Goal: Task Accomplishment & Management: Manage account settings

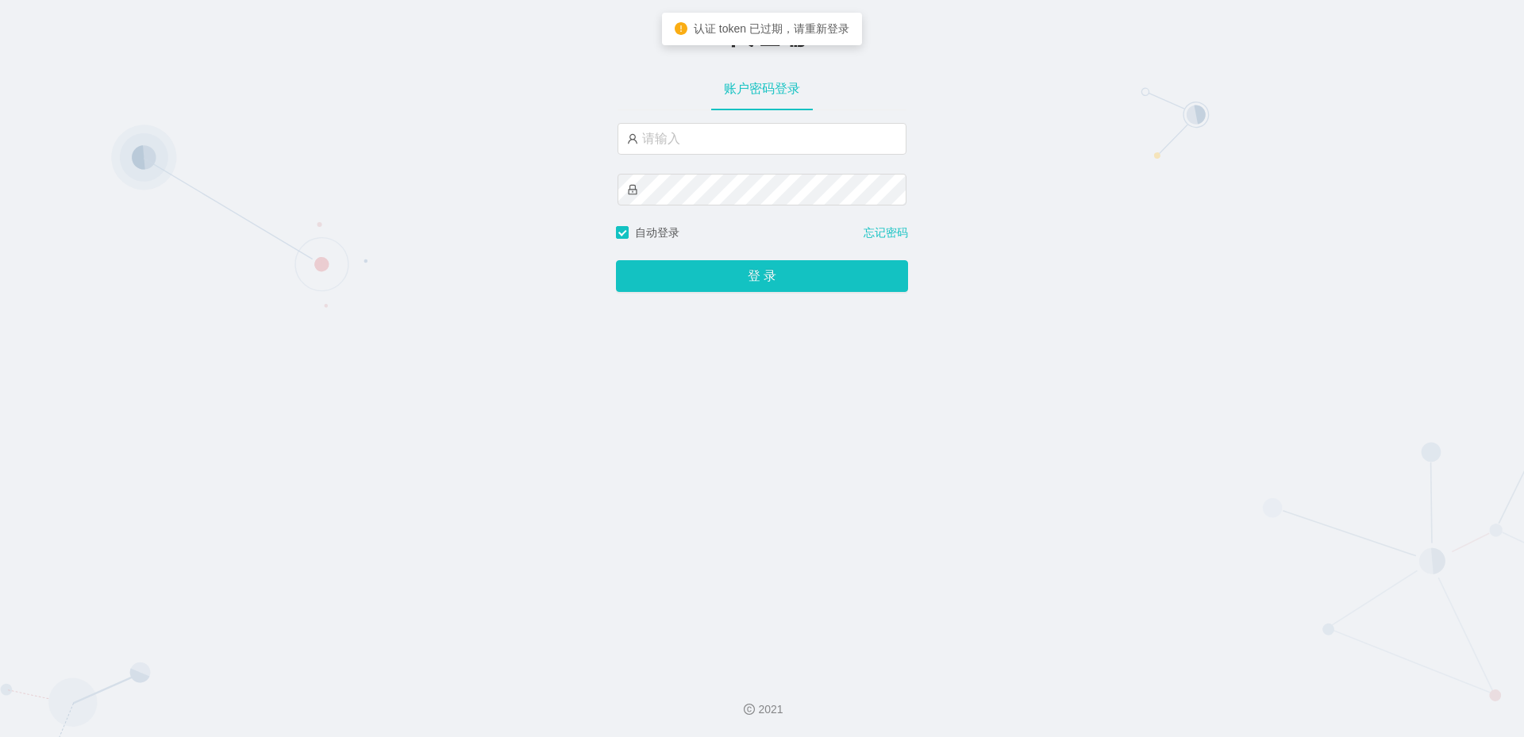
type input "admin"
click at [702, 142] on input "admin" at bounding box center [761, 139] width 289 height 32
click at [709, 142] on input "admin" at bounding box center [761, 139] width 289 height 32
click at [616, 260] on button "登 录" at bounding box center [762, 276] width 292 height 32
click at [743, 137] on input "admin" at bounding box center [761, 139] width 289 height 32
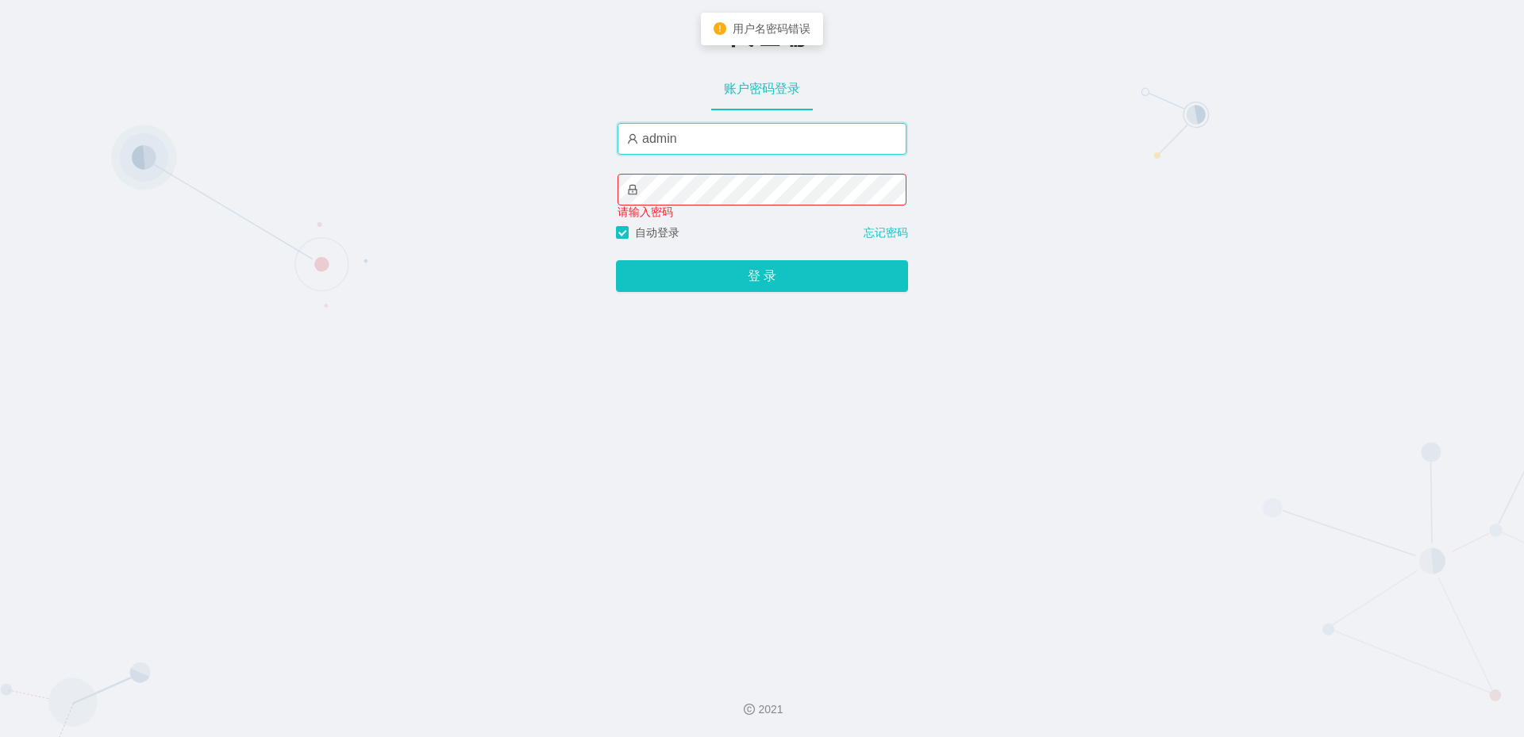
click at [743, 137] on input "admin" at bounding box center [761, 139] width 289 height 32
click at [726, 143] on input "text" at bounding box center [761, 139] width 289 height 32
type input "admin"
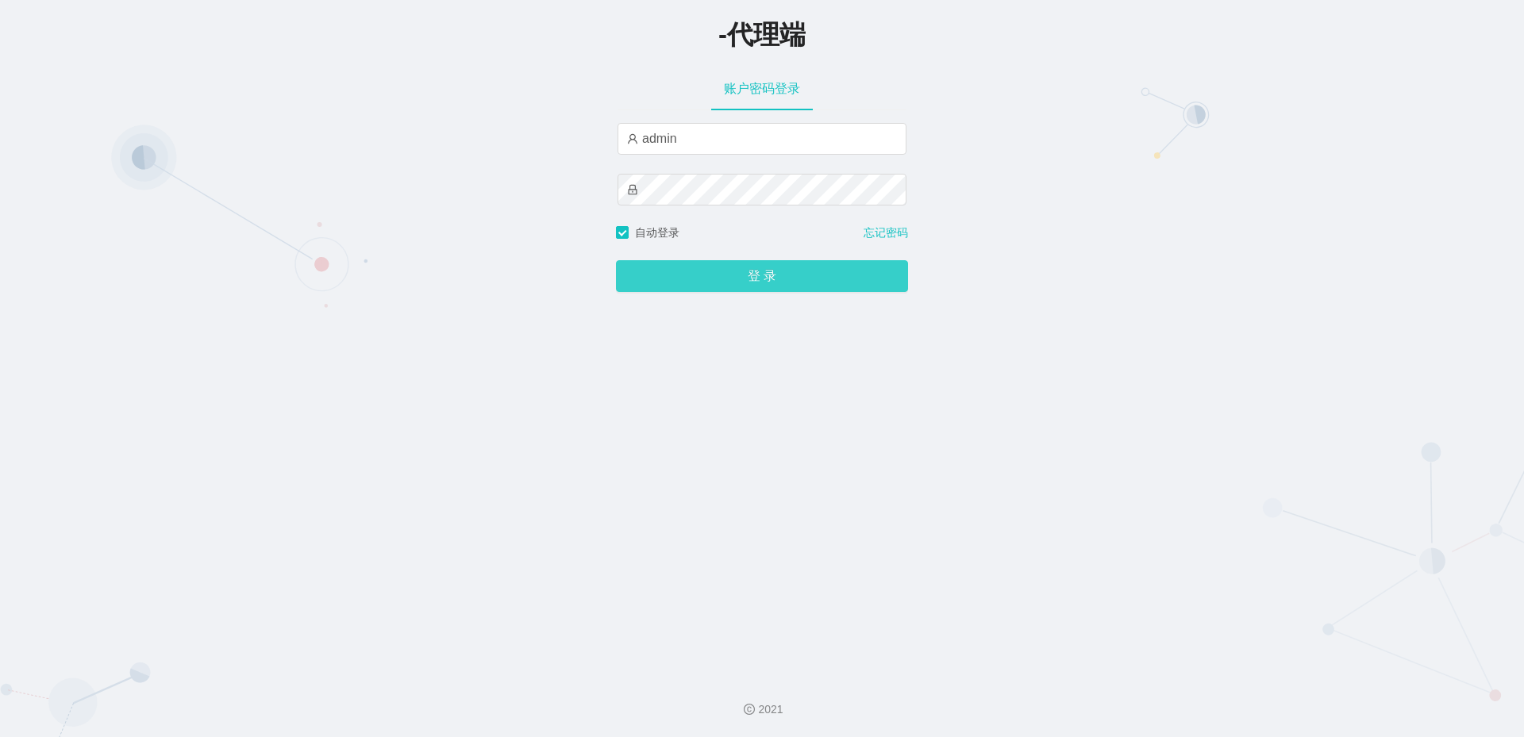
click at [698, 271] on button "登 录" at bounding box center [762, 276] width 292 height 32
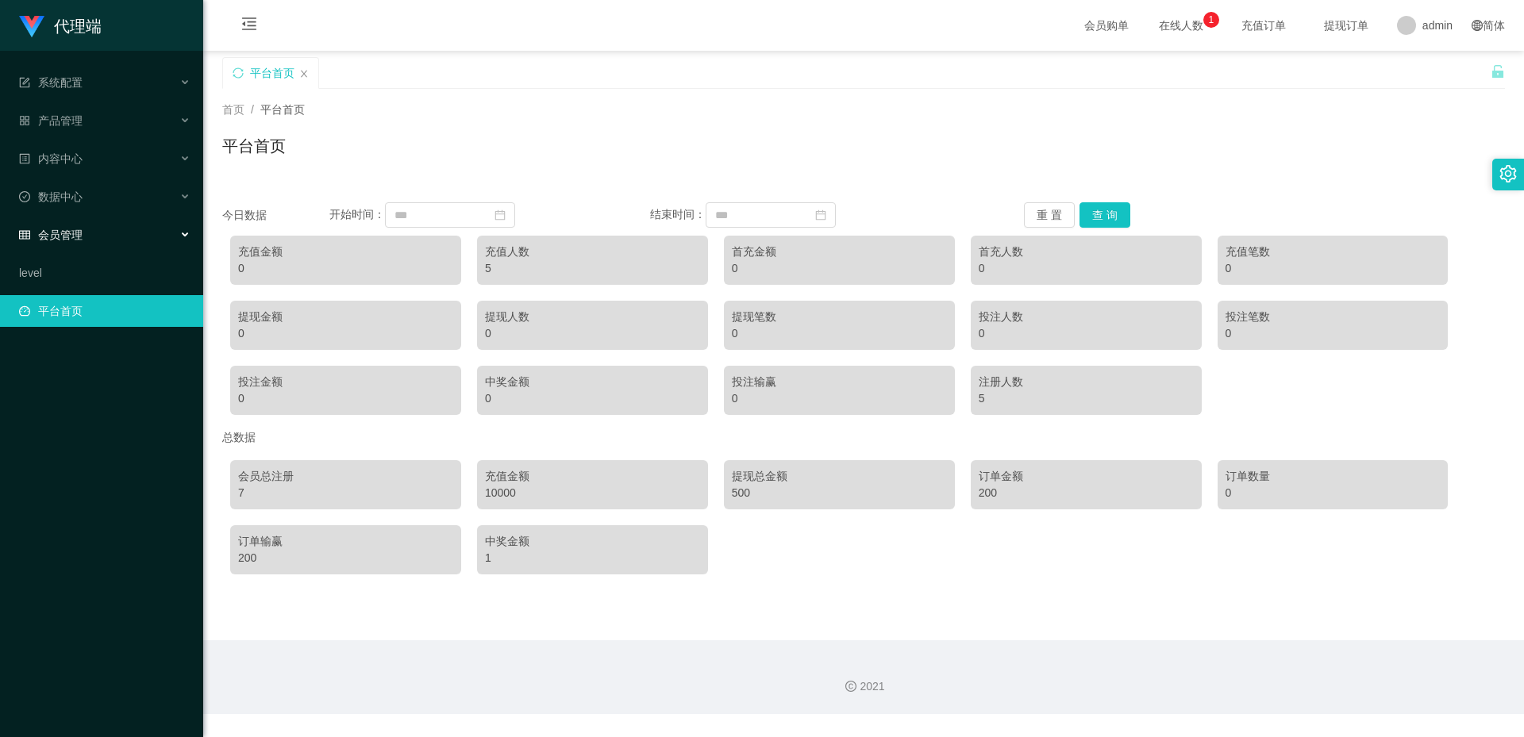
click at [137, 242] on div "会员管理" at bounding box center [101, 235] width 203 height 32
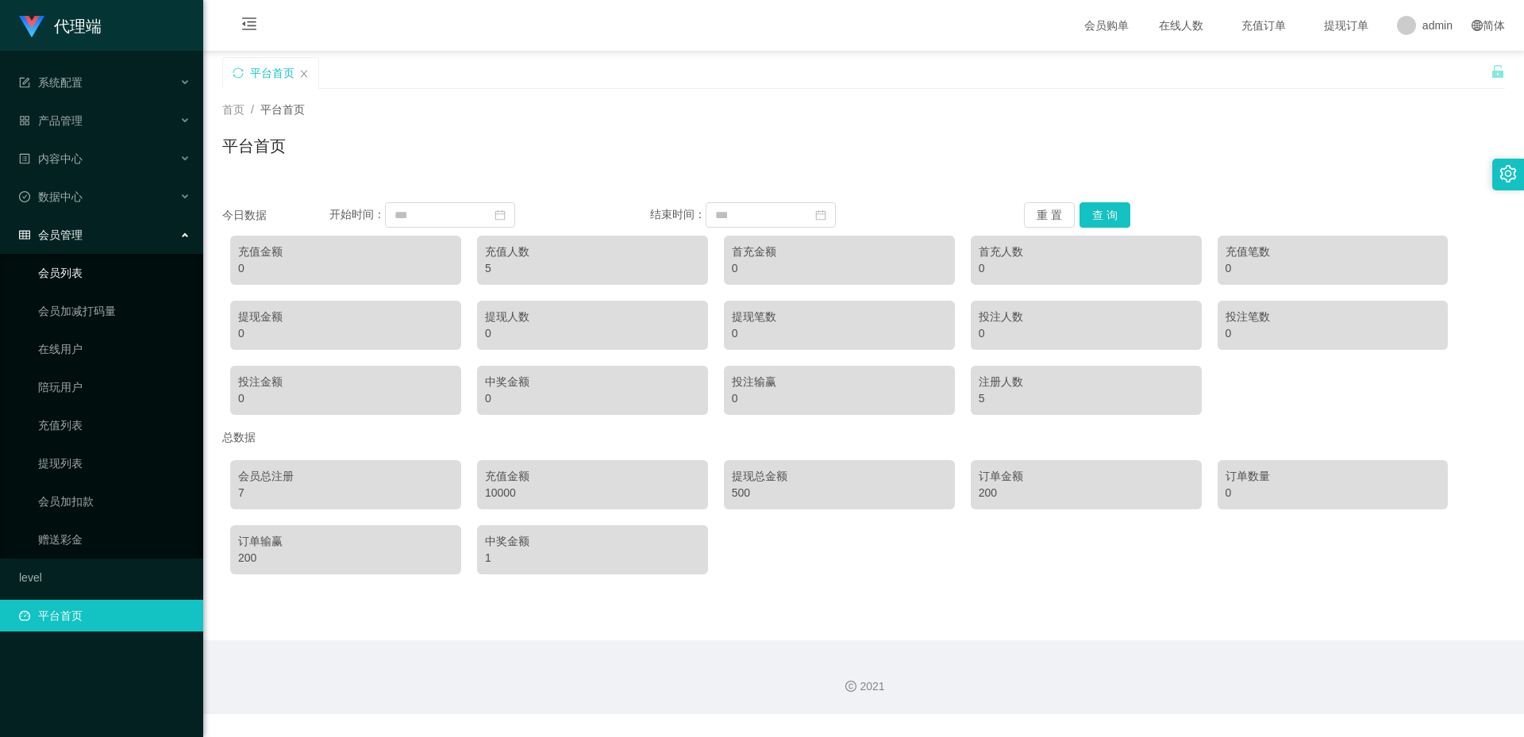
click at [79, 271] on link "会员列表" at bounding box center [114, 273] width 152 height 32
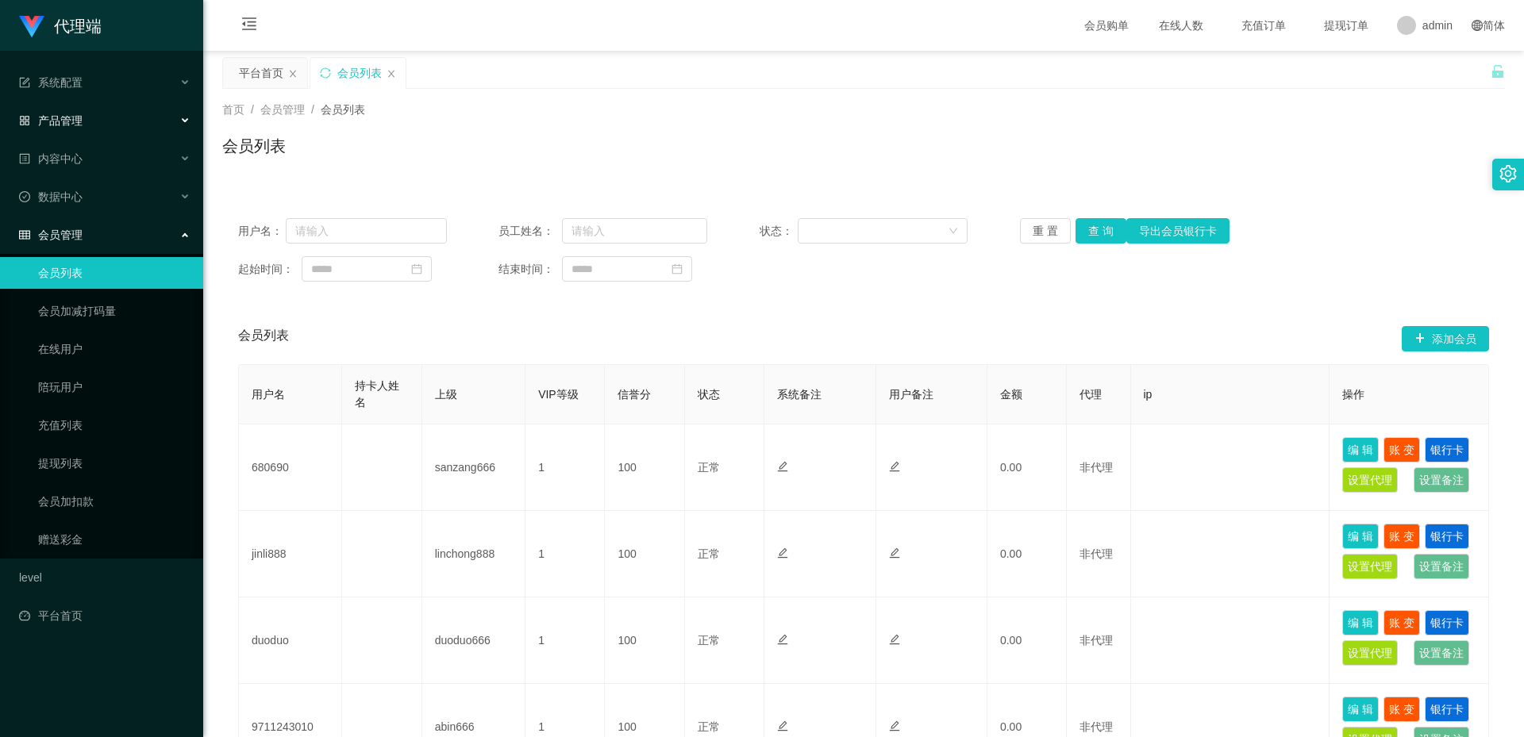
click at [79, 127] on span "产品管理" at bounding box center [50, 120] width 63 height 13
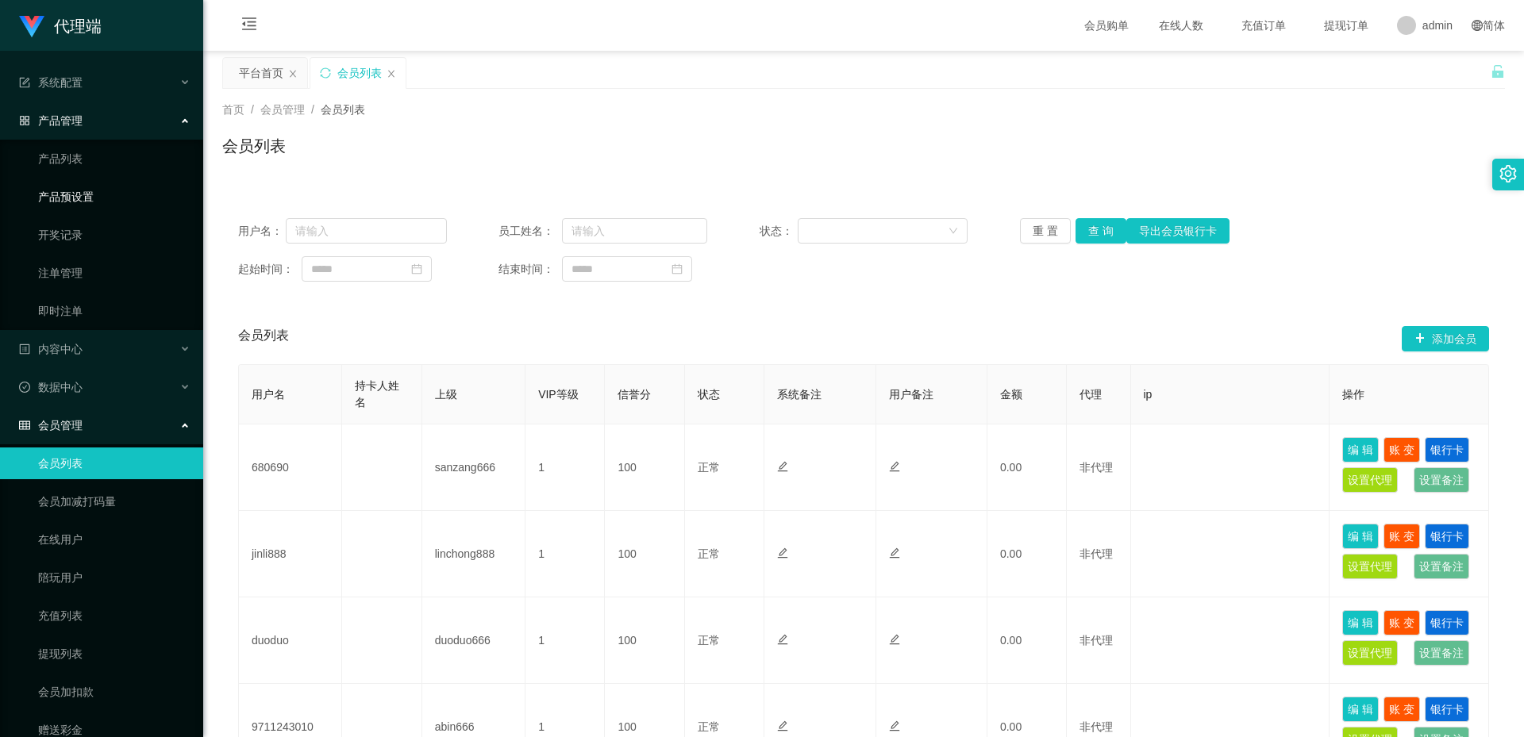
click at [67, 191] on link "产品预设置" at bounding box center [114, 197] width 152 height 32
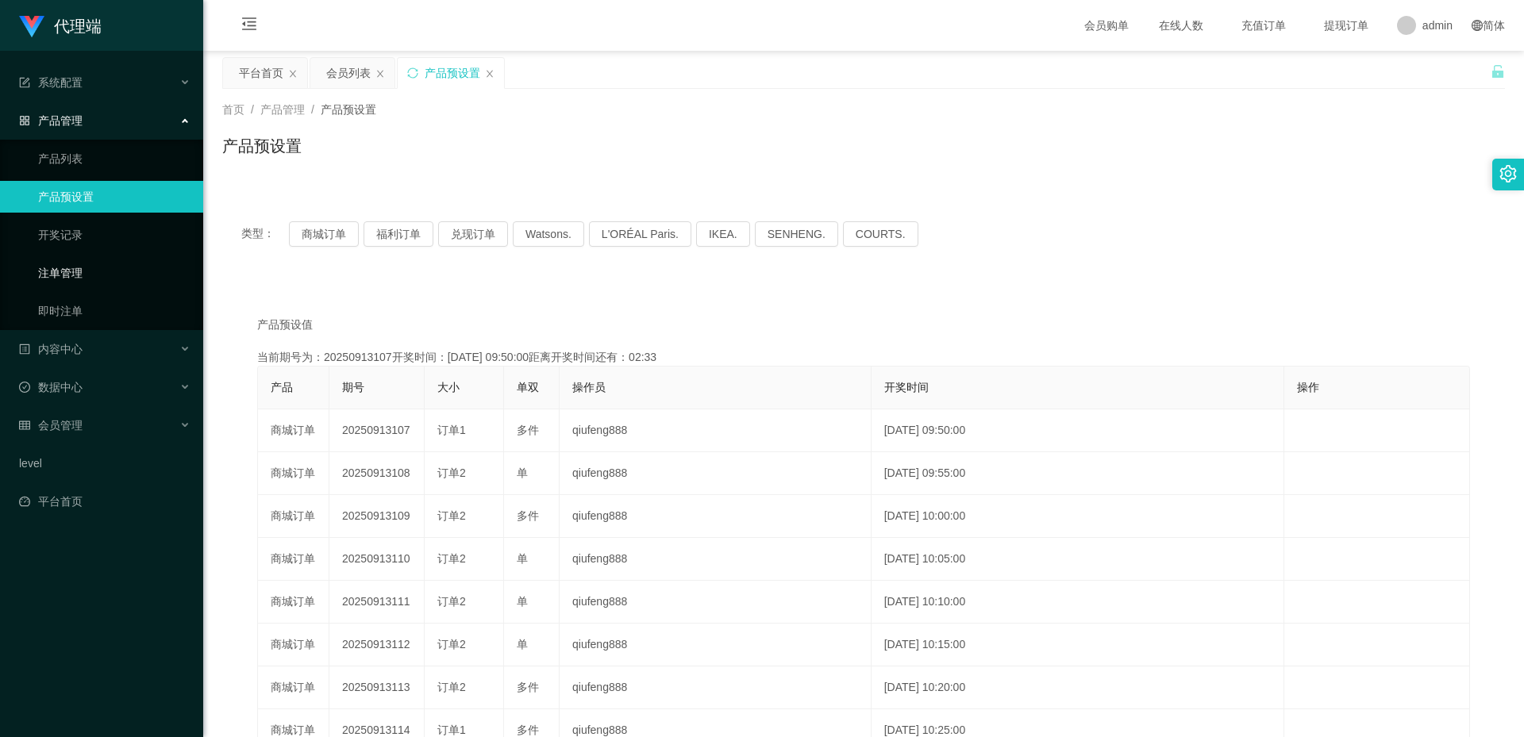
click at [74, 264] on link "注单管理" at bounding box center [114, 273] width 152 height 32
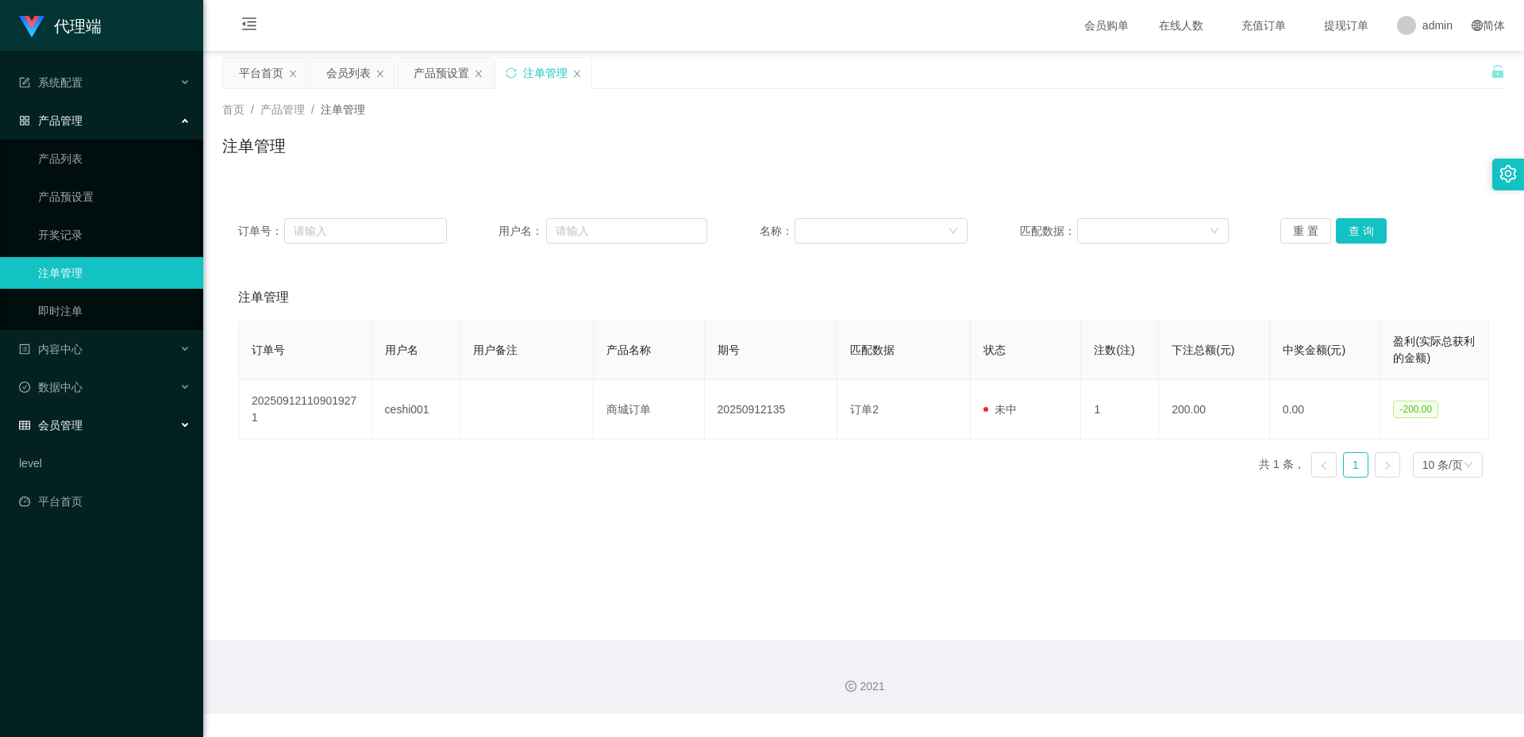
click at [118, 433] on div "会员管理" at bounding box center [101, 426] width 203 height 32
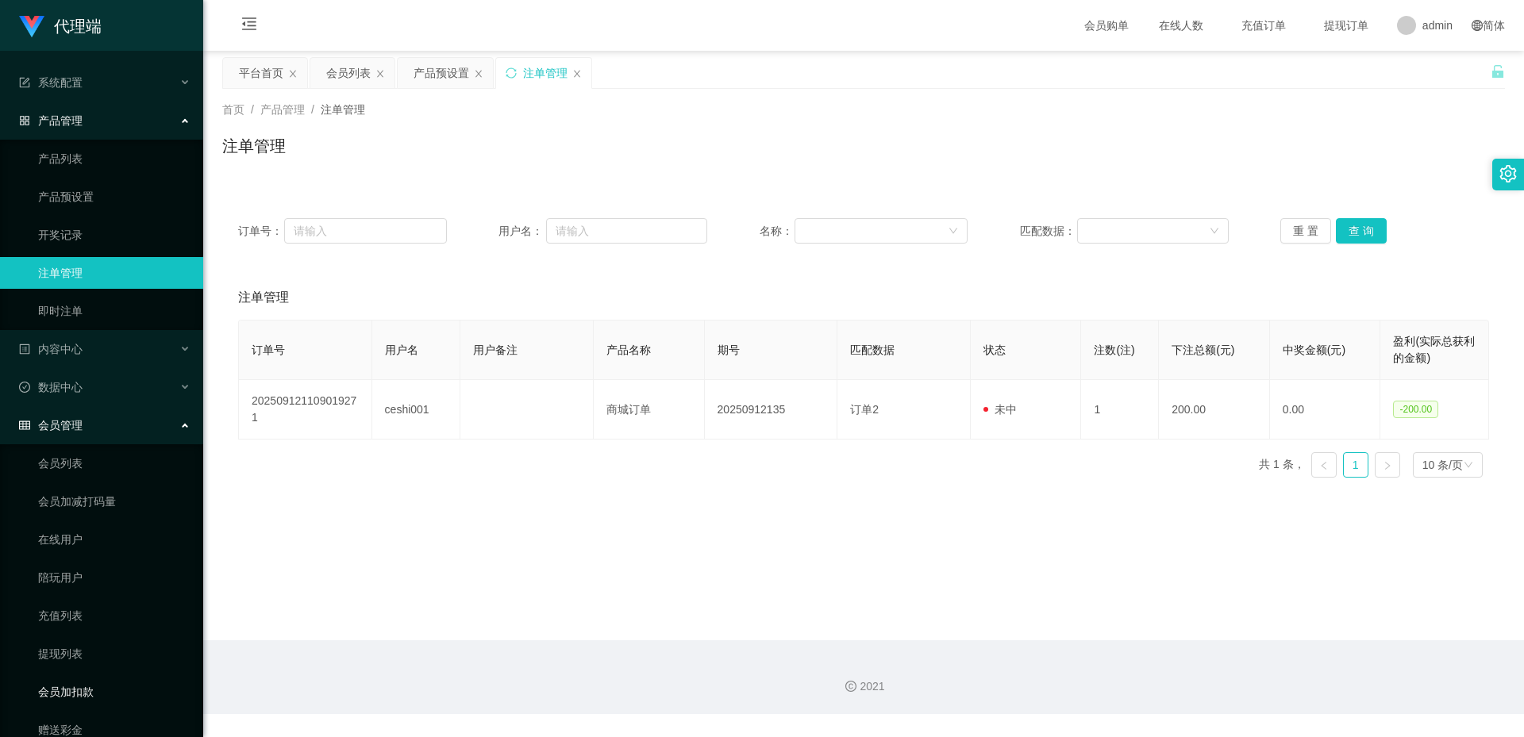
click at [85, 692] on link "会员加扣款" at bounding box center [114, 692] width 152 height 32
